Goal: Task Accomplishment & Management: Manage account settings

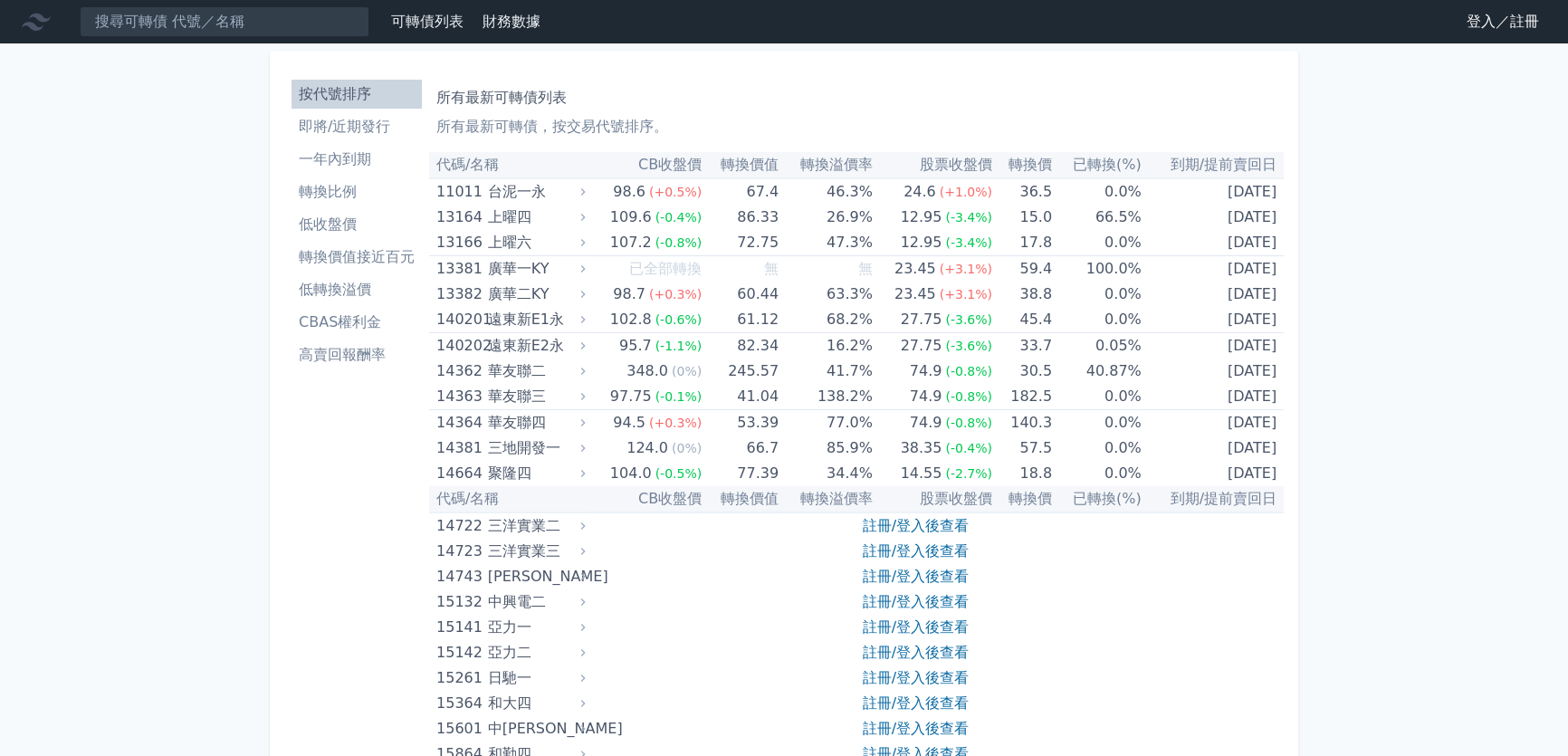
click at [1494, 30] on link "登入／註冊" at bounding box center [1502, 21] width 101 height 29
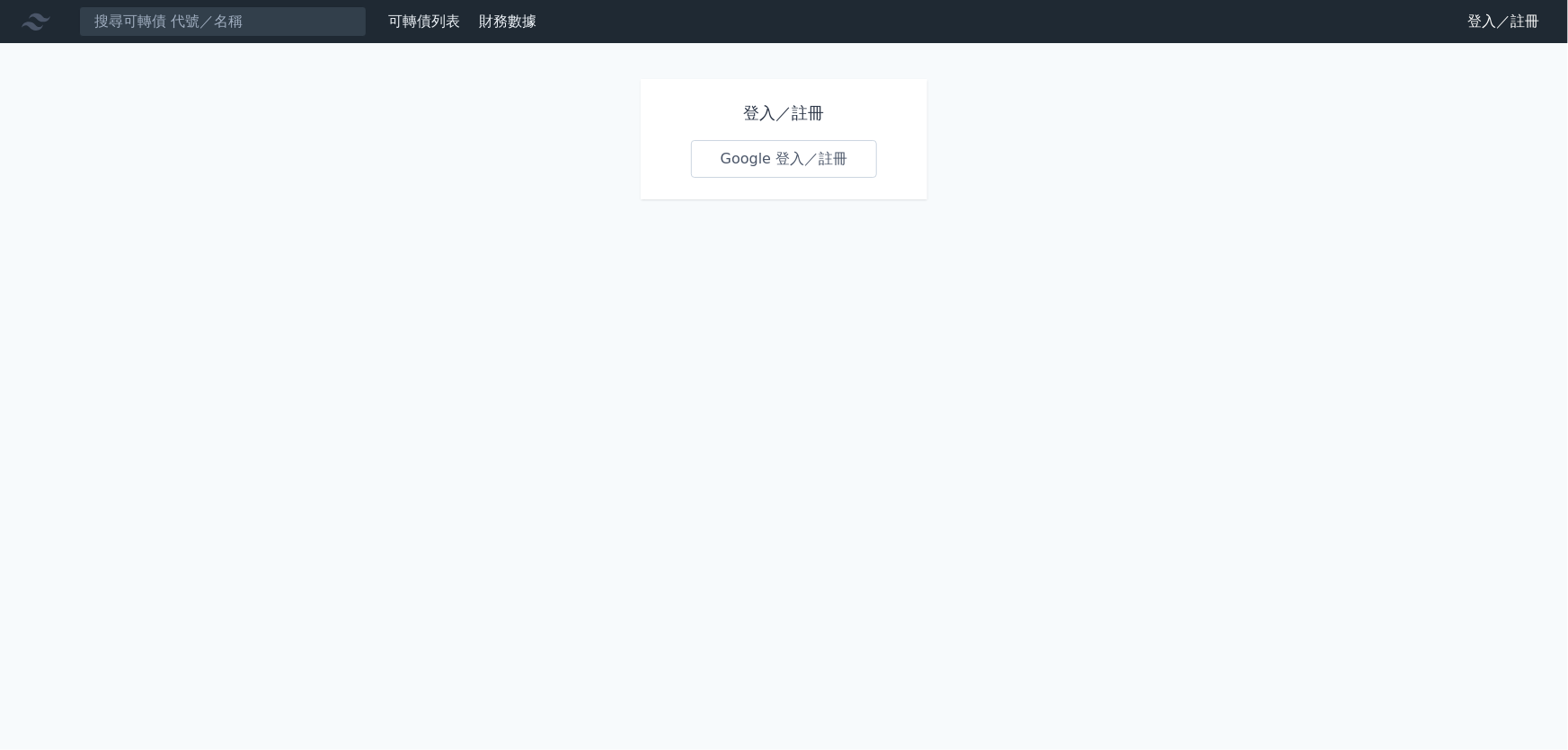
click at [801, 168] on link "Google 登入／註冊" at bounding box center [784, 159] width 186 height 38
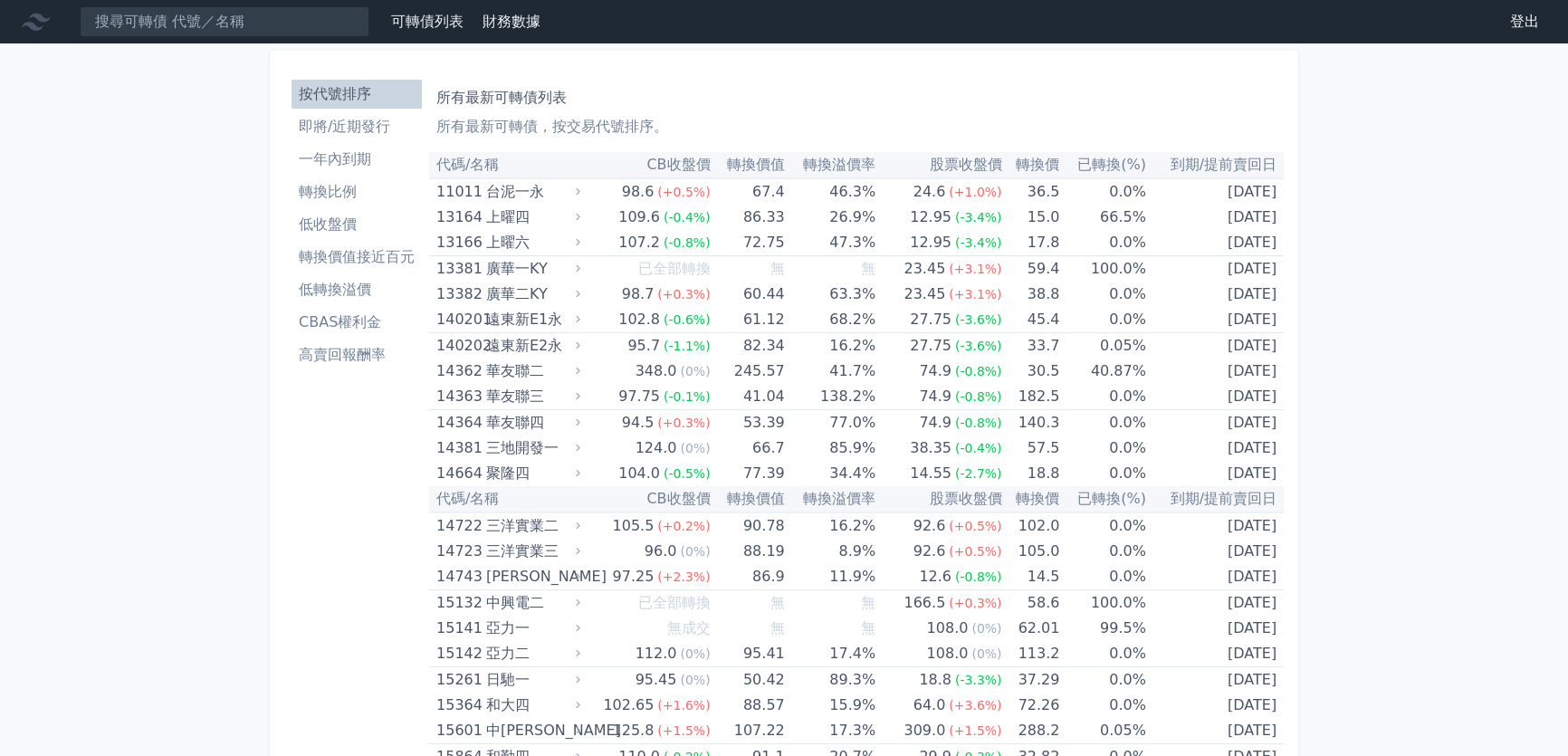
click at [382, 118] on li "即將/近期發行" at bounding box center [357, 127] width 130 height 22
click at [359, 126] on li "即將/近期發行" at bounding box center [357, 127] width 130 height 22
